Goal: Task Accomplishment & Management: Use online tool/utility

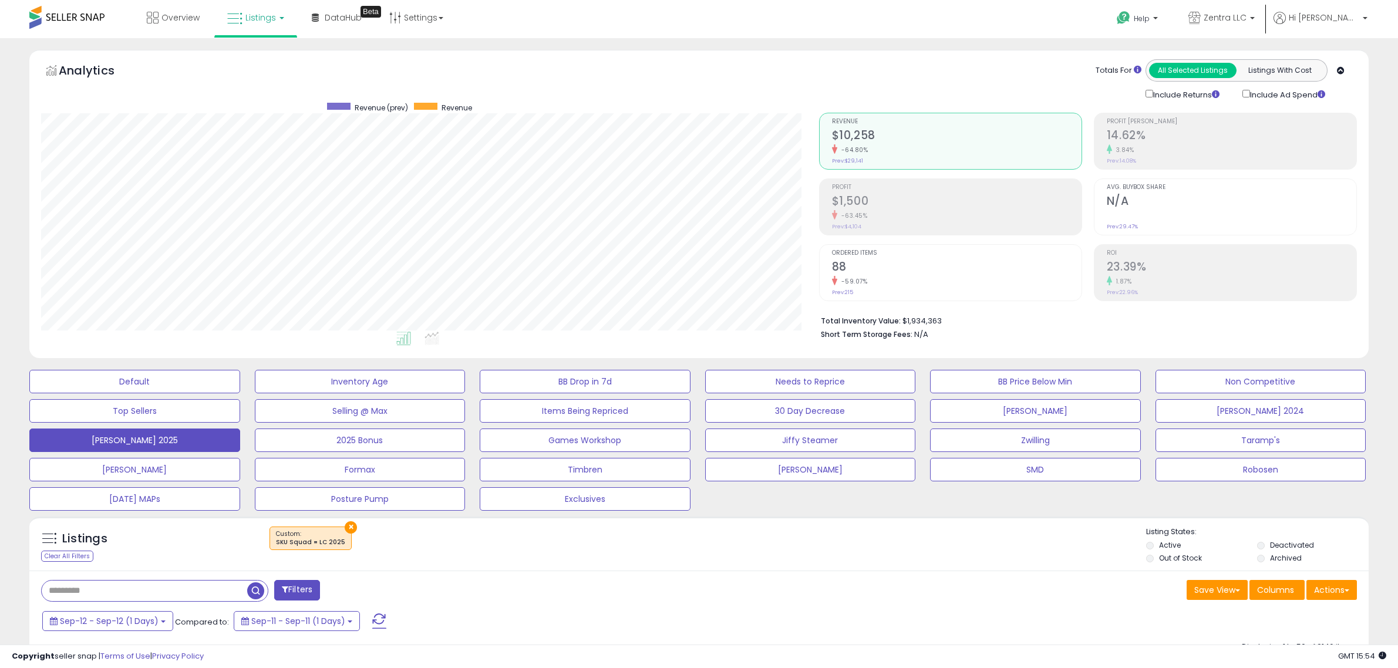
select select "**"
click at [383, 622] on span at bounding box center [379, 620] width 14 height 15
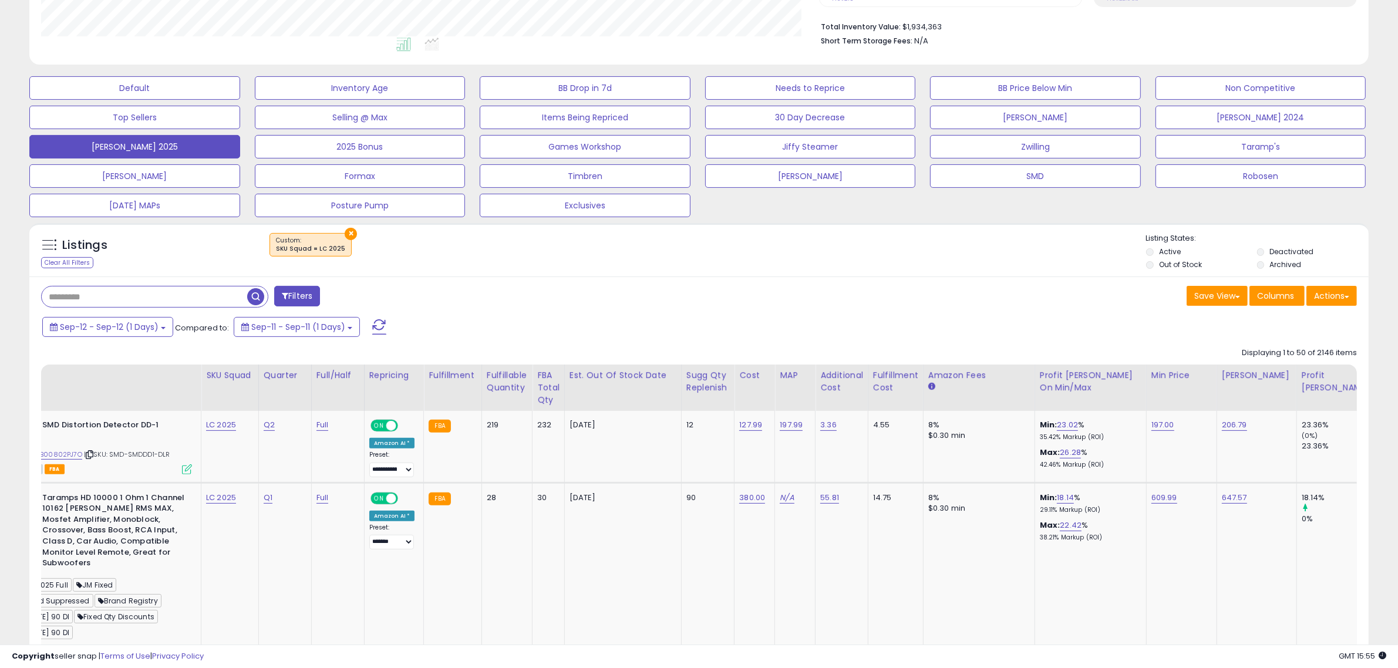
scroll to position [0, 0]
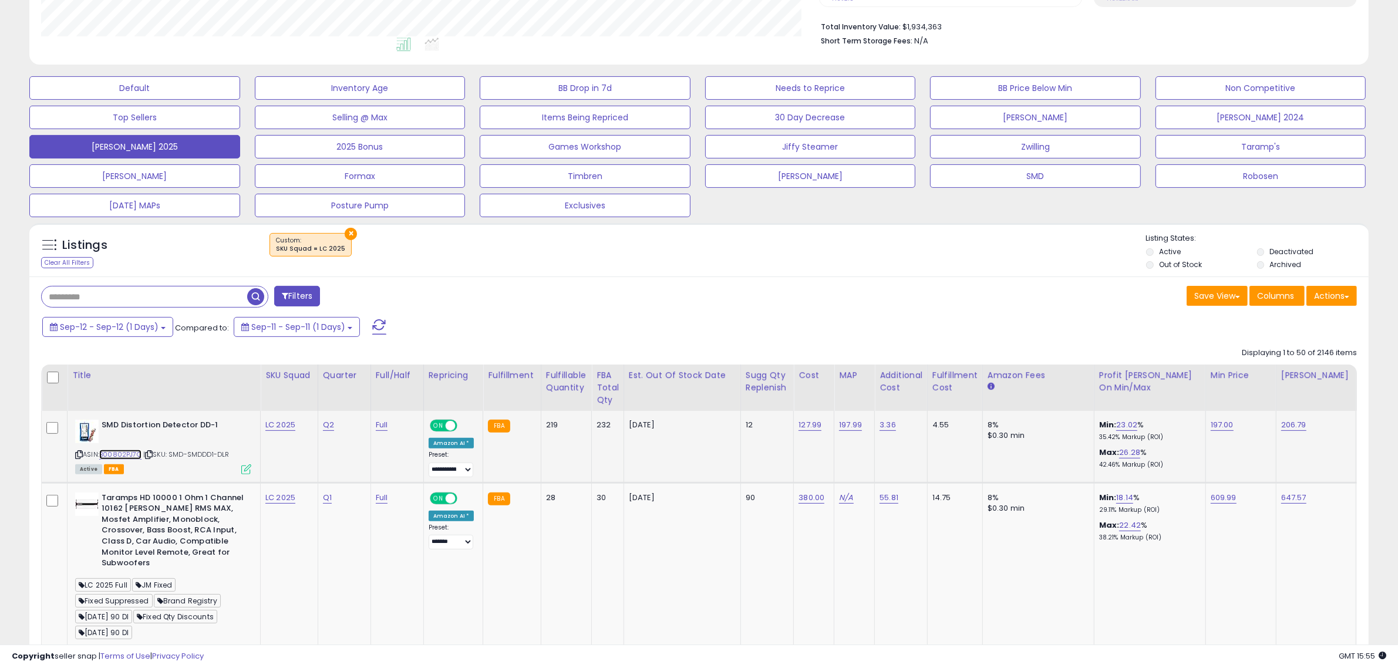
click at [135, 453] on link "B00802PJ7O" at bounding box center [120, 455] width 42 height 10
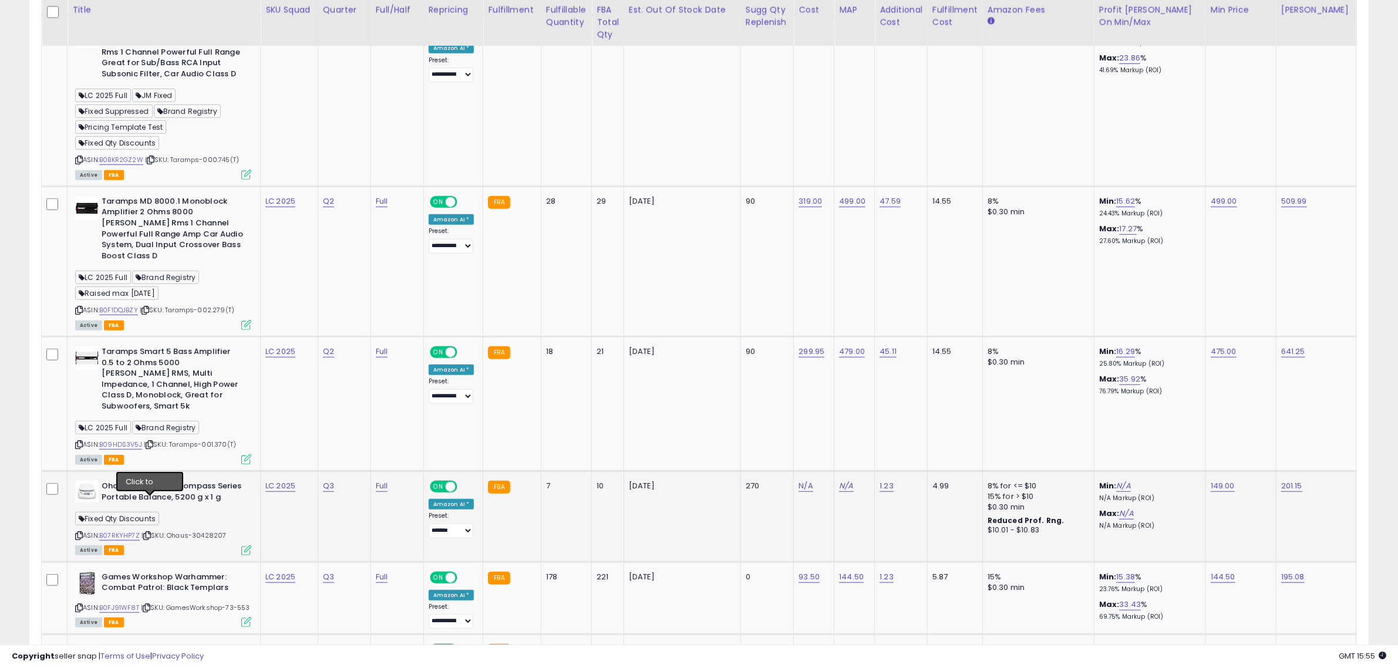
click at [149, 532] on icon at bounding box center [147, 535] width 8 height 6
click at [802, 480] on link "N/A" at bounding box center [805, 486] width 14 height 12
type input "****"
click button "submit" at bounding box center [837, 422] width 20 height 18
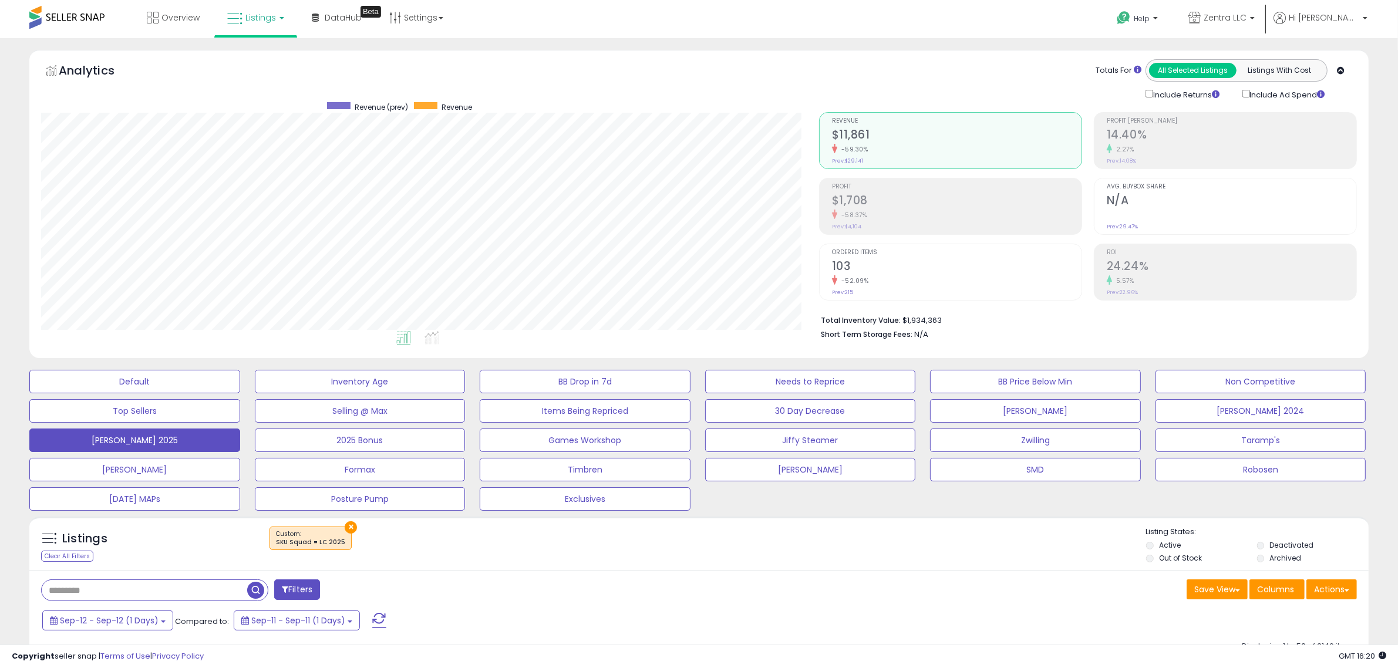
drag, startPoint x: 376, startPoint y: 623, endPoint x: 371, endPoint y: 606, distance: 17.7
click at [376, 623] on span at bounding box center [379, 620] width 14 height 15
click at [383, 626] on span at bounding box center [379, 620] width 14 height 15
